Goal: Obtain resource: Download file/media

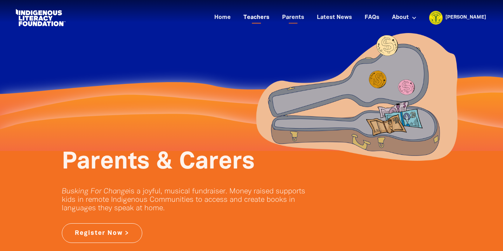
click at [274, 15] on link "Teachers" at bounding box center [256, 18] width 34 height 12
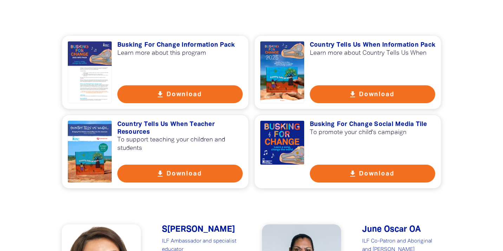
scroll to position [502, 0]
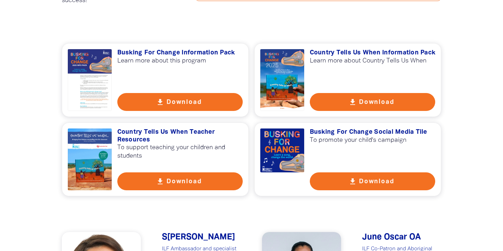
click at [178, 53] on h3 "Busking For Change Information Pack" at bounding box center [180, 53] width 126 height 8
click at [349, 52] on h3 "Country Tells Us When Information Pack" at bounding box center [373, 53] width 126 height 8
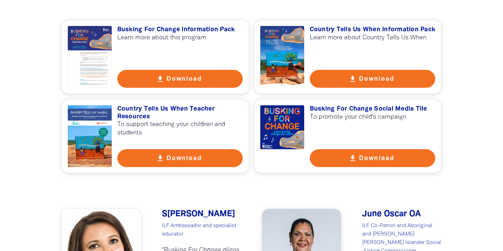
scroll to position [528, 0]
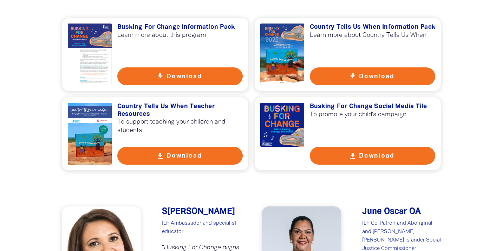
click at [338, 109] on h3 "Busking For Change Social Media Tile" at bounding box center [373, 107] width 126 height 8
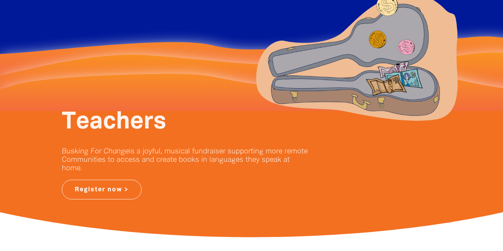
scroll to position [0, 0]
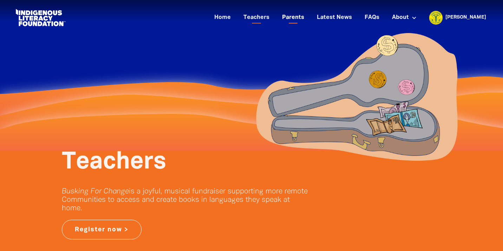
click at [309, 19] on link "Parents" at bounding box center [293, 18] width 31 height 12
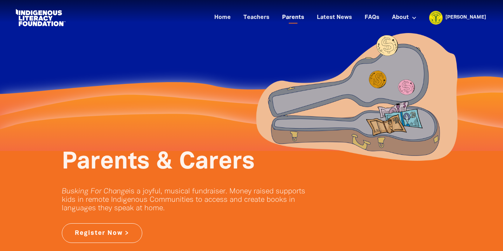
click at [309, 16] on link "Parents" at bounding box center [293, 18] width 31 height 12
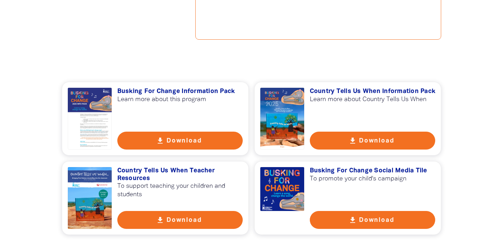
scroll to position [470, 0]
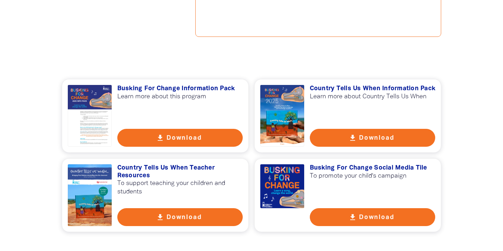
click at [179, 170] on h3 "Country Tells Us When Teacher Resources" at bounding box center [180, 171] width 126 height 15
click at [343, 90] on h3 "Country Tells Us When Information Pack" at bounding box center [373, 89] width 126 height 8
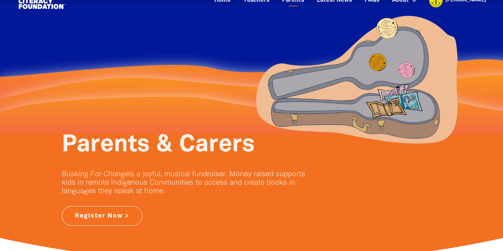
scroll to position [0, 0]
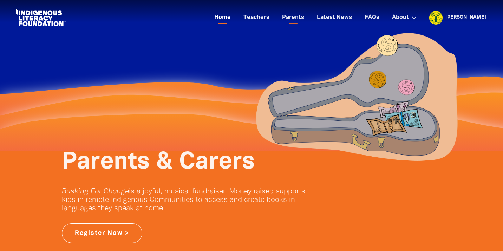
click at [235, 14] on link "Home" at bounding box center [222, 18] width 25 height 12
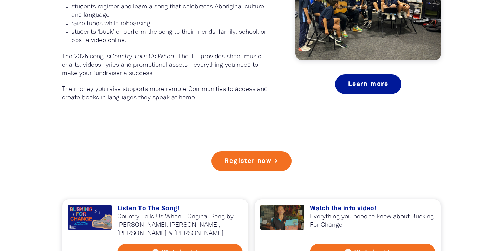
scroll to position [516, 0]
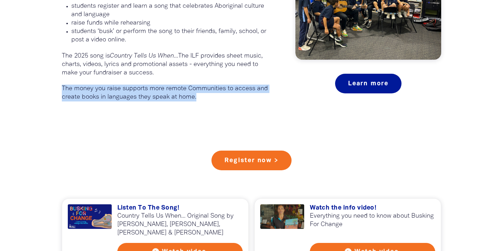
drag, startPoint x: 63, startPoint y: 88, endPoint x: 200, endPoint y: 106, distance: 137.9
click at [200, 106] on div "What is Busking For Change ?﻿ Busking for Change is fundraiser by the Indigenou…" at bounding box center [252, 2] width 422 height 255
copy p "The money you raise supports more remote Communities to access and create books…"
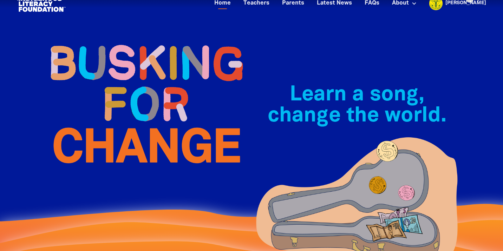
scroll to position [0, 0]
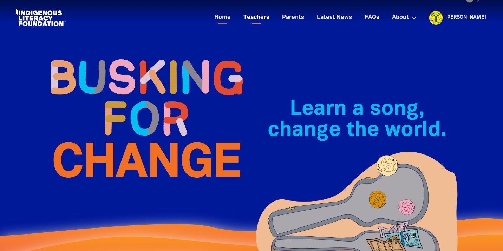
click at [274, 19] on link "Teachers" at bounding box center [256, 18] width 34 height 12
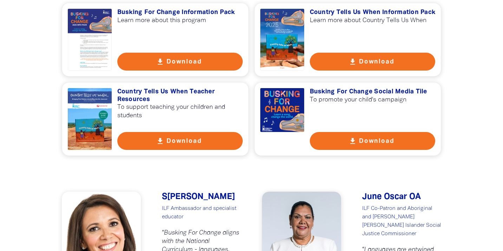
scroll to position [534, 0]
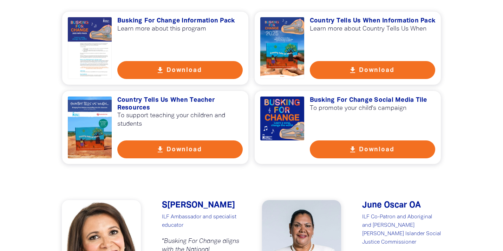
click at [324, 101] on h3 "Busking For Change Social Media Tile" at bounding box center [373, 101] width 126 height 8
click at [361, 145] on button "get_app Download" at bounding box center [373, 150] width 126 height 18
